Goal: Communication & Community: Answer question/provide support

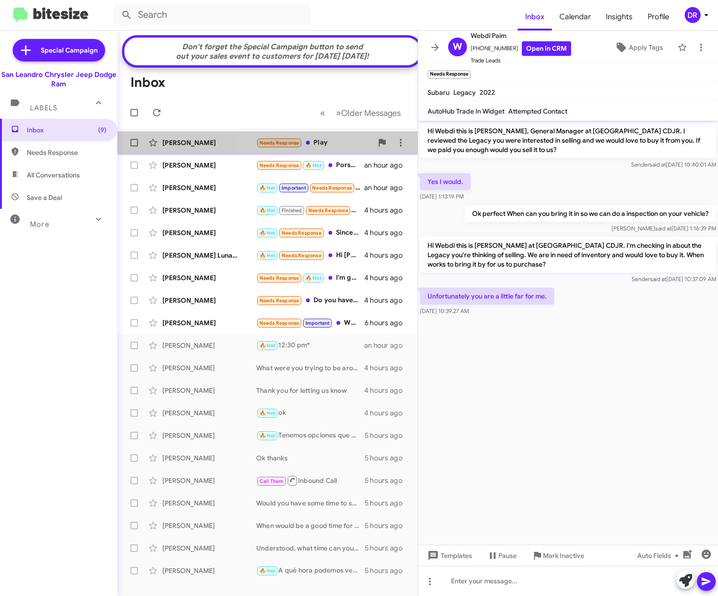
click at [350, 146] on div "Needs Response Play" at bounding box center [314, 142] width 116 height 11
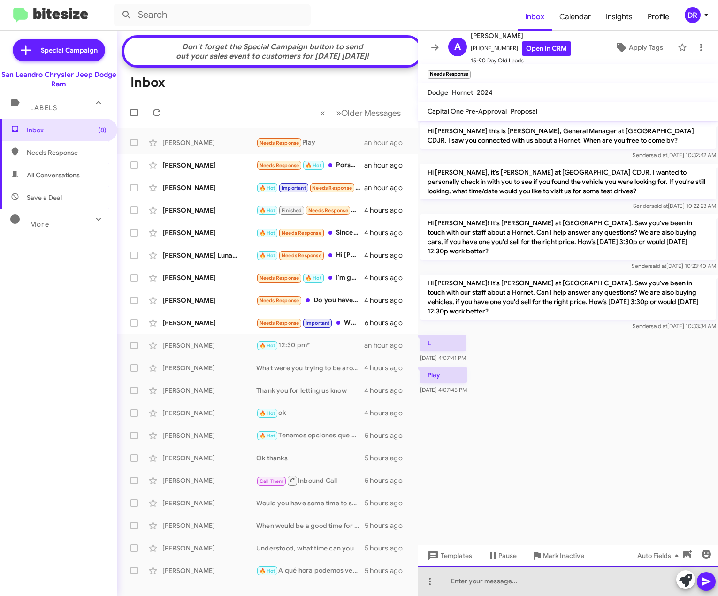
click at [487, 577] on div at bounding box center [568, 581] width 300 height 30
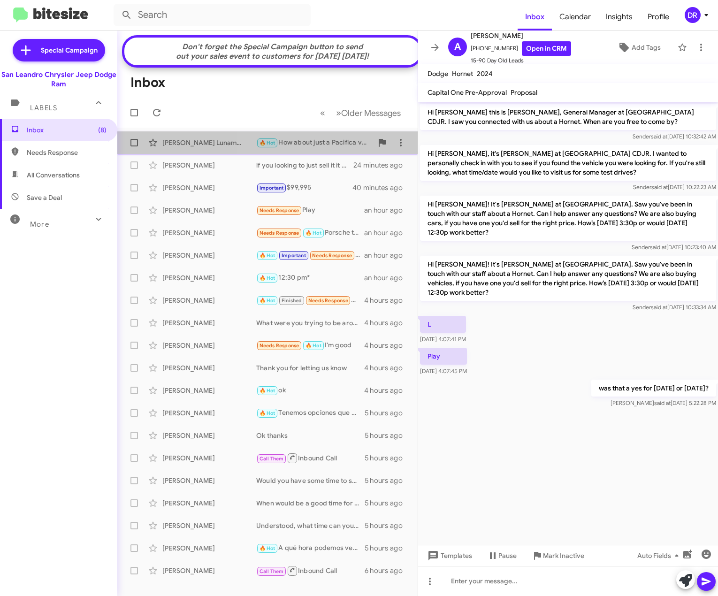
click at [338, 148] on div "🔥 Hot How about just a Pacifica van ? [URL][DOMAIN_NAME]" at bounding box center [314, 142] width 116 height 11
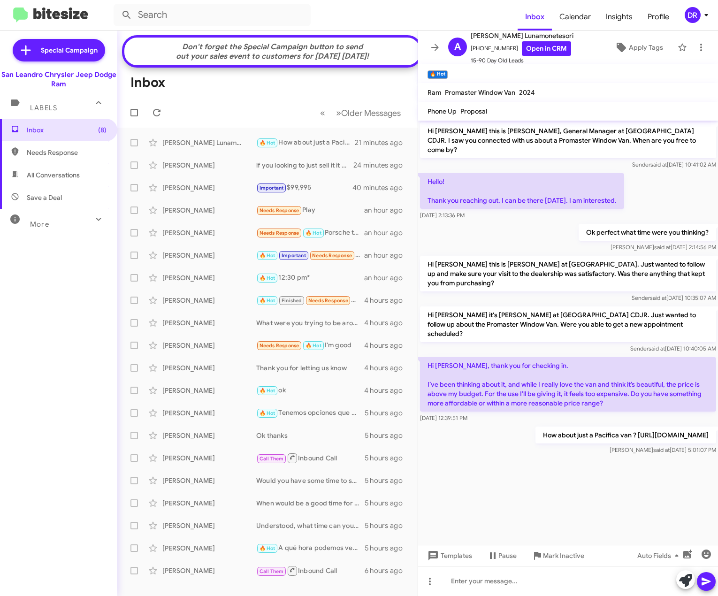
click at [584, 429] on p "How about just a Pacifica van ? [URL][DOMAIN_NAME]" at bounding box center [625, 434] width 181 height 17
click at [438, 468] on cdk-virtual-scroll-viewport "Hi [PERSON_NAME] this is [PERSON_NAME], General Manager at [GEOGRAPHIC_DATA] CD…" at bounding box center [568, 333] width 300 height 424
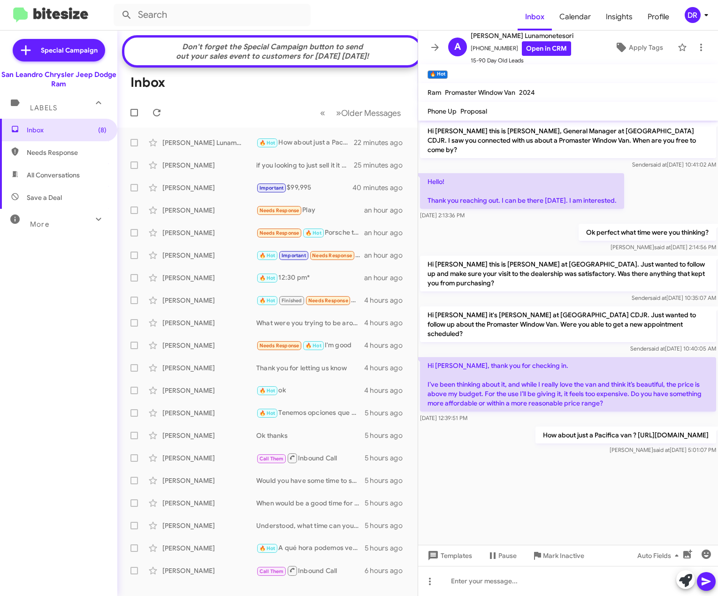
drag, startPoint x: 629, startPoint y: 424, endPoint x: 428, endPoint y: 414, distance: 201.9
click at [535, 426] on p "How about just a Pacifica van ? [URL][DOMAIN_NAME]" at bounding box center [625, 434] width 181 height 17
